Goal: Feedback & Contribution: Submit feedback/report problem

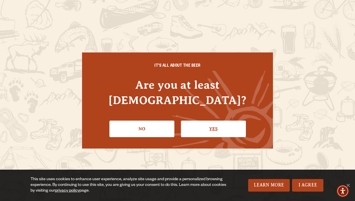
click at [200, 122] on link "Yes" at bounding box center [213, 129] width 65 height 17
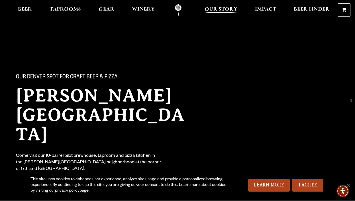
click at [223, 9] on span "Our Story" at bounding box center [221, 9] width 33 height 5
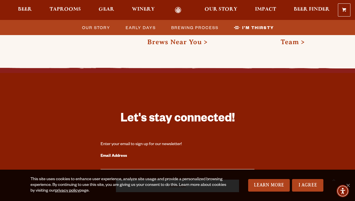
scroll to position [1979, 0]
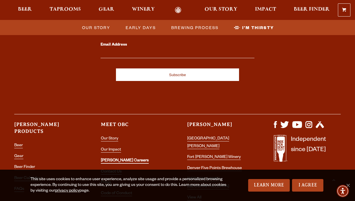
click at [116, 158] on link "[PERSON_NAME] Careers" at bounding box center [125, 160] width 48 height 5
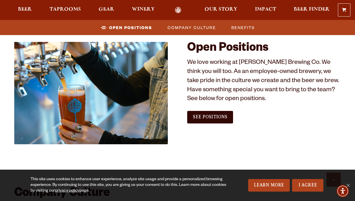
scroll to position [322, 0]
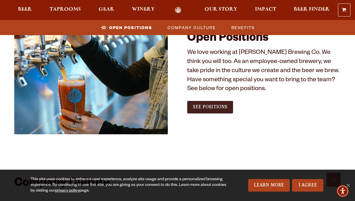
click at [206, 112] on link "See Positions" at bounding box center [210, 107] width 46 height 13
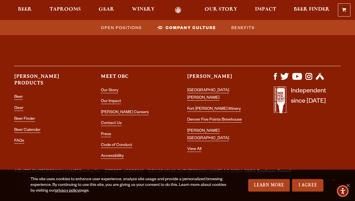
scroll to position [1097, 0]
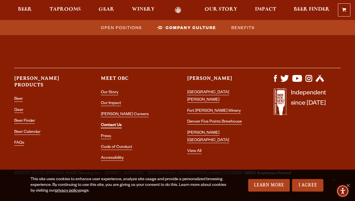
click at [119, 123] on link "Contact Us" at bounding box center [111, 125] width 21 height 5
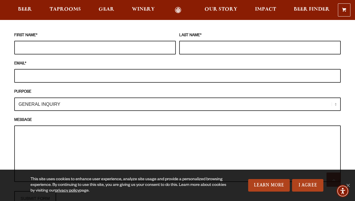
scroll to position [531, 0]
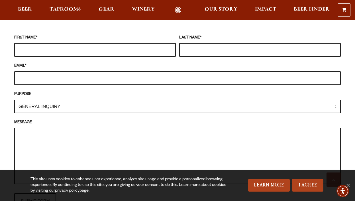
click at [72, 43] on input "FIRST NAME *" at bounding box center [95, 50] width 162 height 14
type input "Michael"
type input "Mata"
type input "michaelsmata@gmail.com"
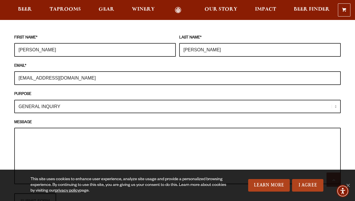
click at [67, 106] on fieldset "FIRST NAME * Michael LAST NAME * Mata EMAIL * michaelsmata@gmail.com PURPOSE GE…" at bounding box center [177, 121] width 327 height 179
click at [65, 100] on select "GENERAL INQUIRY TAPROOM / BREWERY WINERY BOOK A TOUR MEDIA INQUIRY GEAR SHOP OD…" at bounding box center [177, 106] width 327 height 13
click at [14, 100] on select "GENERAL INQUIRY TAPROOM / BREWERY WINERY BOOK A TOUR MEDIA INQUIRY GEAR SHOP OD…" at bounding box center [177, 106] width 327 height 13
click at [65, 100] on select "GENERAL INQUIRY TAPROOM / BREWERY WINERY BOOK A TOUR MEDIA INQUIRY GEAR SHOP OD…" at bounding box center [177, 106] width 327 height 13
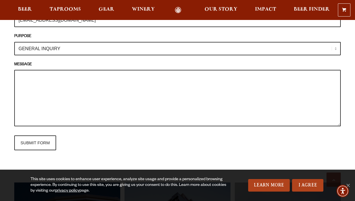
scroll to position [586, 0]
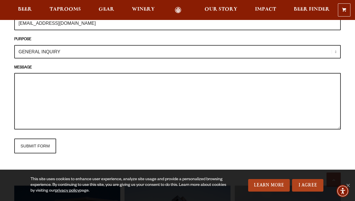
click at [64, 79] on textarea "MESSAGE" at bounding box center [177, 101] width 327 height 56
paste textarea "Hello Cerebral Crew, My name is Mike, and I’m a big fan of your beer. I wanted …"
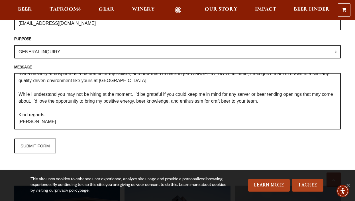
scroll to position [0, 0]
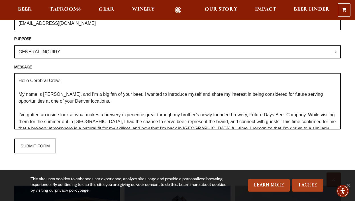
click at [42, 73] on textarea "Hello Cerebral Crew, My name is Mike, and I’m a big fan of your beer. I wanted …" at bounding box center [177, 101] width 327 height 56
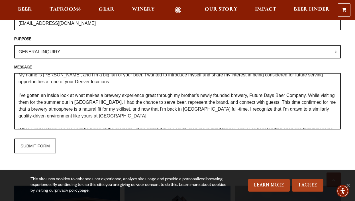
scroll to position [21, 0]
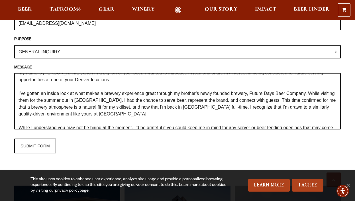
drag, startPoint x: 71, startPoint y: 105, endPoint x: 101, endPoint y: 105, distance: 29.9
click at [101, 105] on textarea "Hello Odell Crew, My name is Mike, and I’m a big fan of your beer. I wanted to …" at bounding box center [177, 101] width 327 height 56
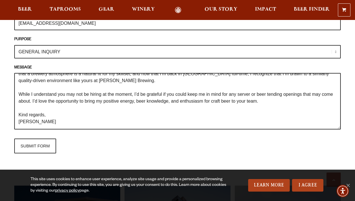
scroll to position [62, 0]
click at [38, 116] on textarea "Hello Odell Crew, My name is Mike, and I’m a big fan of your beer. I wanted to …" at bounding box center [177, 101] width 327 height 56
click at [282, 95] on textarea "Hello Odell Crew, My name is Mike, and I’m a big fan of your beer. I wanted to …" at bounding box center [177, 101] width 327 height 56
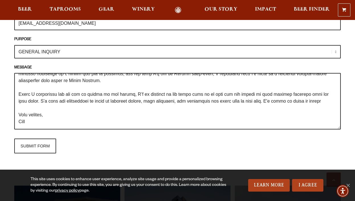
scroll to position [62, 0]
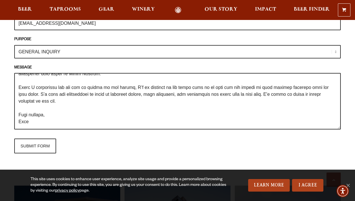
drag, startPoint x: 80, startPoint y: 93, endPoint x: 35, endPoint y: 93, distance: 45.3
click at [35, 93] on textarea "MESSAGE" at bounding box center [177, 101] width 327 height 56
click at [304, 87] on textarea "MESSAGE" at bounding box center [177, 101] width 327 height 56
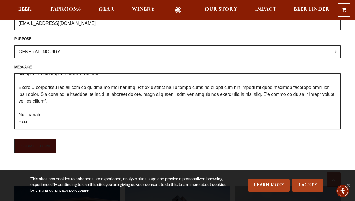
type textarea "Hello Odell Crew, My name is Mike, and I’m a big fan of your beer. I wanted to …"
click at [47, 139] on input "SUBMIT FORM" at bounding box center [35, 146] width 42 height 15
type input "Sending"
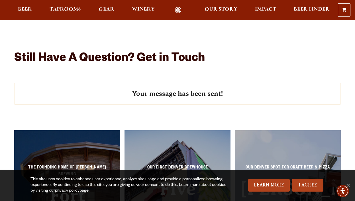
scroll to position [492, 0]
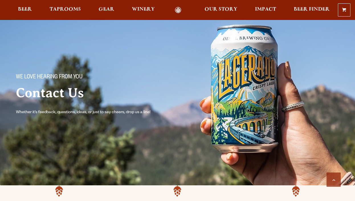
scroll to position [492, 0]
